Goal: Task Accomplishment & Management: Manage account settings

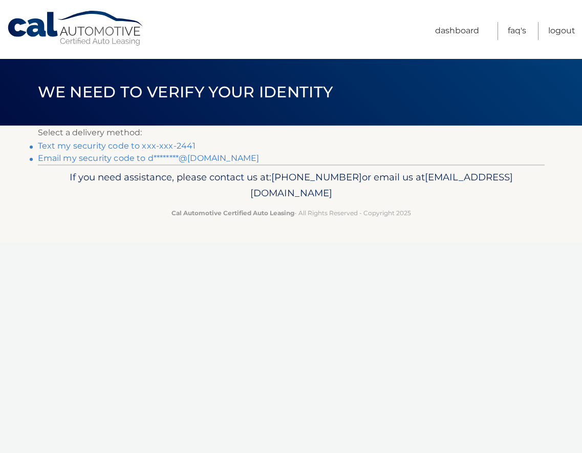
click at [164, 145] on link "Text my security code to xxx-xxx-2441" at bounding box center [117, 146] width 158 height 10
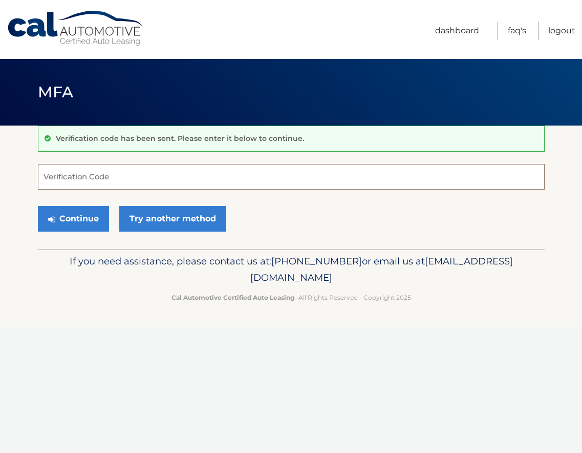
click at [161, 174] on input "Verification Code" at bounding box center [291, 177] width 507 height 26
type input "078451"
click at [81, 218] on button "Continue" at bounding box center [73, 219] width 71 height 26
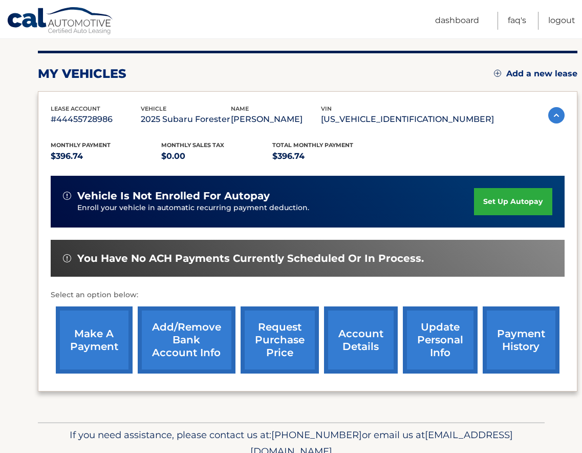
scroll to position [122, 0]
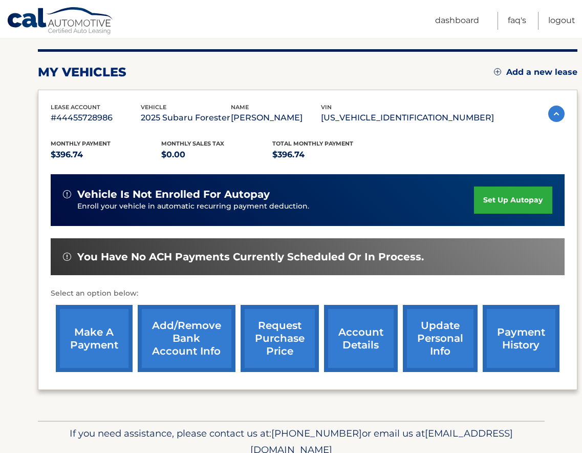
click at [100, 339] on link "make a payment" at bounding box center [94, 338] width 77 height 67
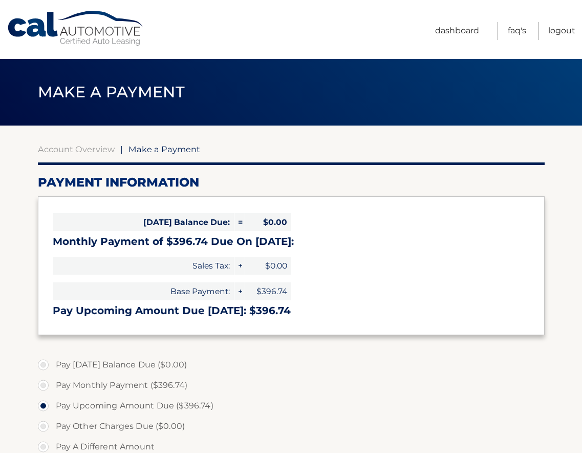
select select "NDA2ZjJmM2QtMzQ2YS00NTQ1LThiN2QtNTBlNTNjYzEwMTlk"
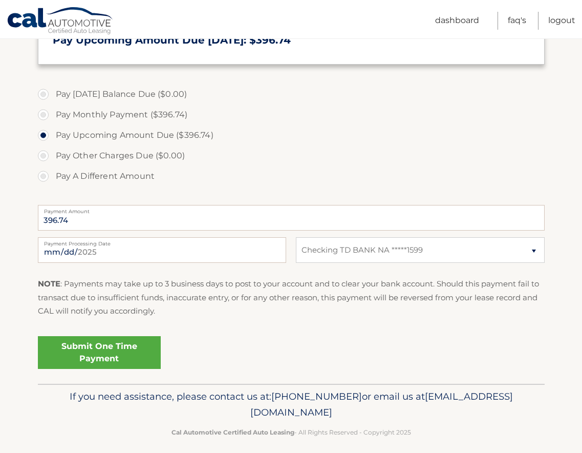
scroll to position [279, 0]
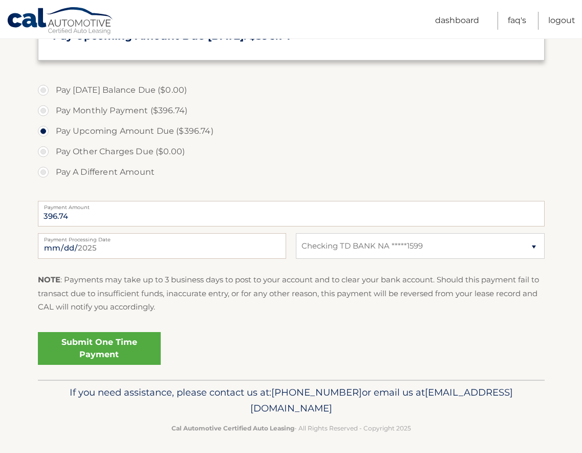
click at [95, 346] on link "Submit One Time Payment" at bounding box center [99, 348] width 123 height 33
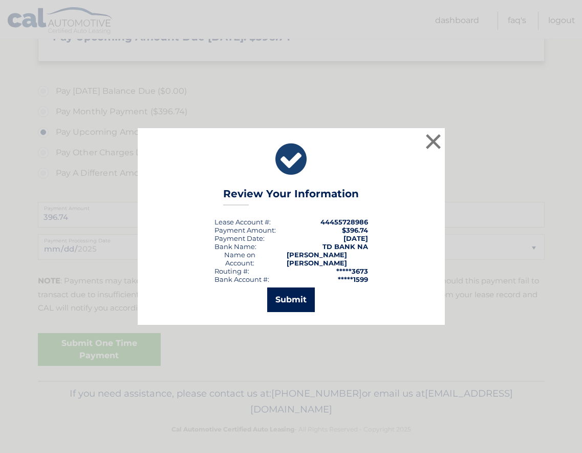
click at [288, 302] on button "Submit" at bounding box center [291, 299] width 48 height 25
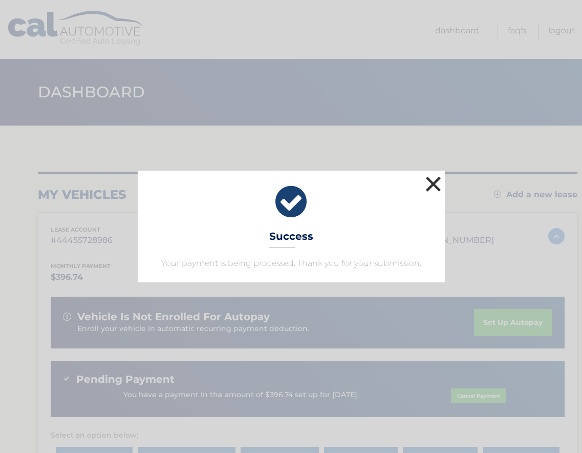
click at [432, 187] on button "×" at bounding box center [433, 184] width 20 height 20
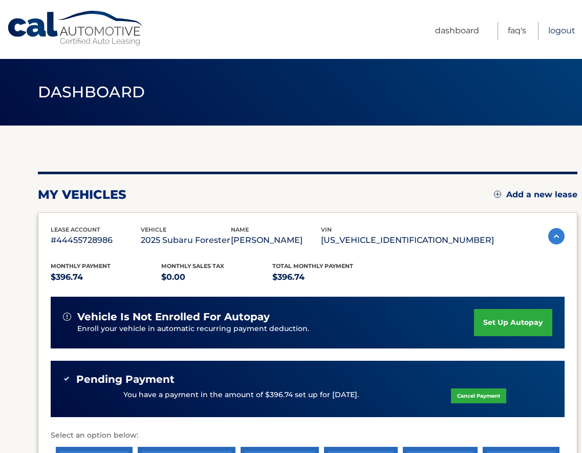
click at [563, 31] on link "Logout" at bounding box center [561, 31] width 27 height 18
